Goal: Task Accomplishment & Management: Complete application form

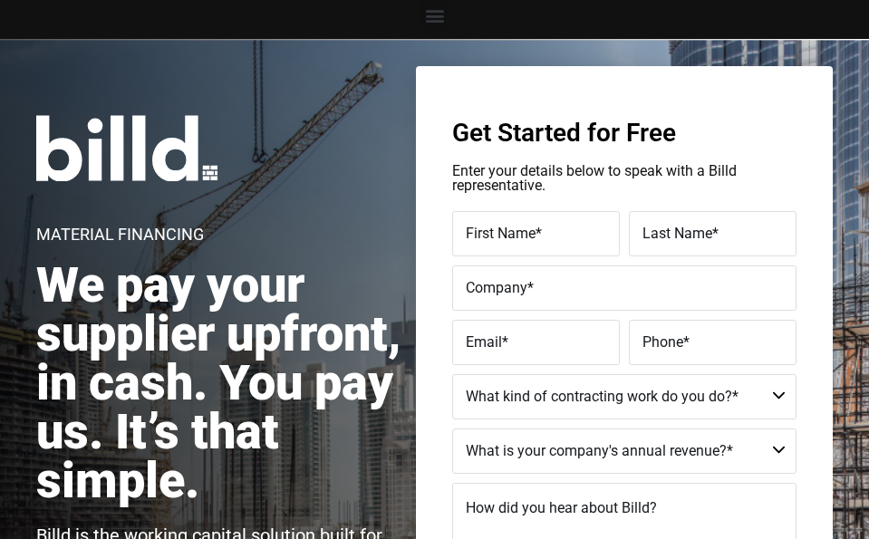
click at [513, 231] on span "First Name" at bounding box center [501, 233] width 70 height 17
click at [513, 231] on input "First Name *" at bounding box center [536, 233] width 168 height 45
type input "T"
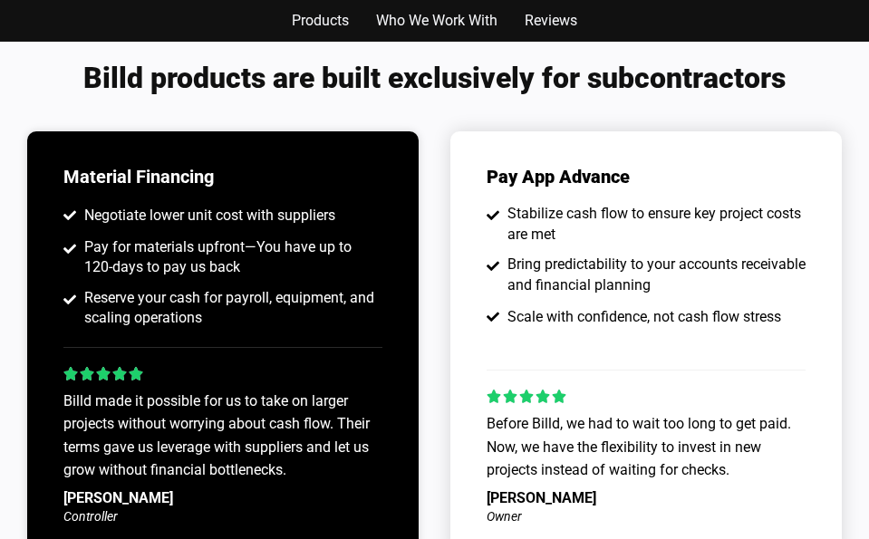
click at [461, 25] on span "Who We Work With" at bounding box center [436, 21] width 121 height 24
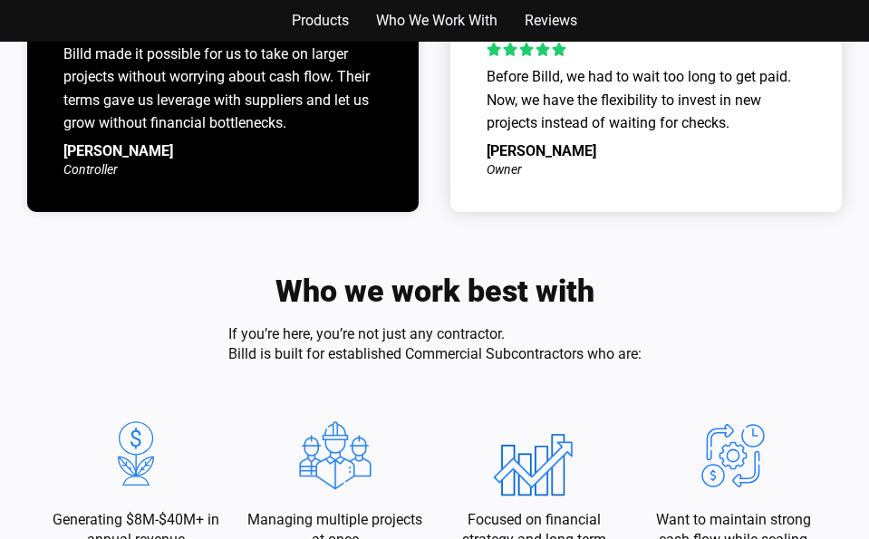
scroll to position [2022, 0]
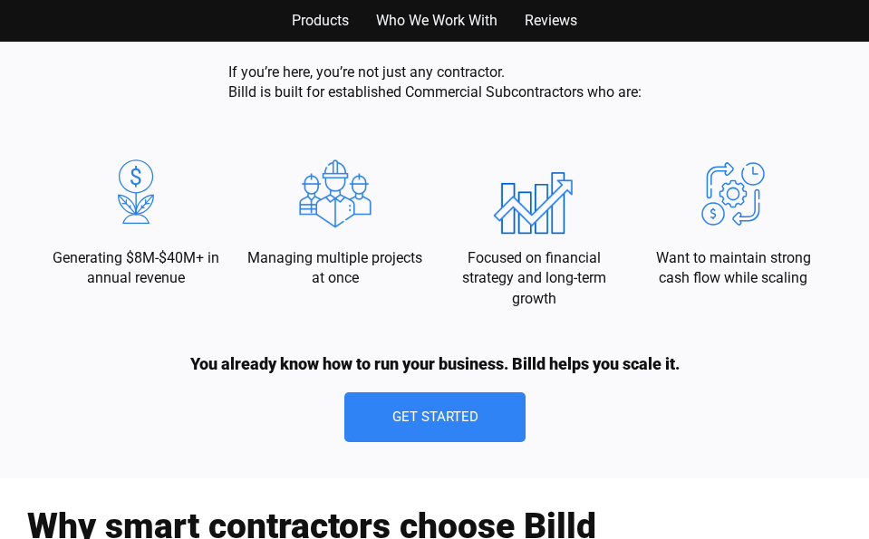
click at [335, 22] on span "Products" at bounding box center [320, 21] width 57 height 24
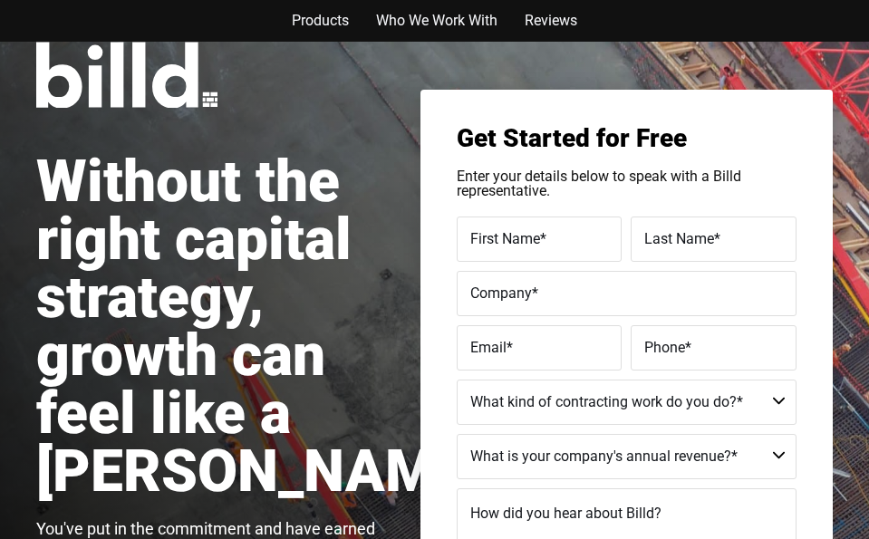
click at [548, 236] on label "First Name *" at bounding box center [539, 240] width 139 height 24
click at [548, 236] on input "First Name *" at bounding box center [540, 239] width 166 height 45
type input "Dana"
click at [670, 251] on label "Last Name *" at bounding box center [714, 240] width 139 height 24
click at [670, 251] on input "Last Name *" at bounding box center [714, 239] width 166 height 45
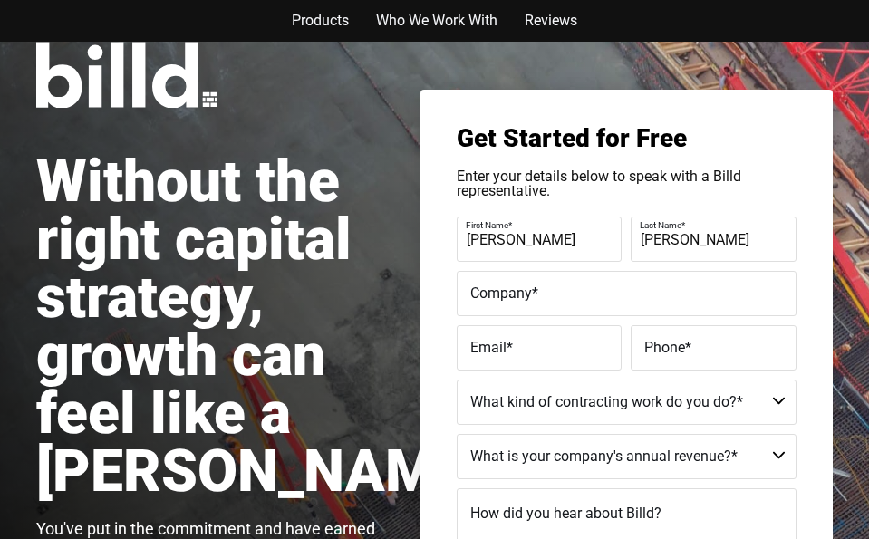
type input "[PERSON_NAME]"
click at [550, 302] on label "Company *" at bounding box center [626, 294] width 313 height 24
click at [550, 302] on input "Company *" at bounding box center [627, 293] width 340 height 45
type input "CID"
click at [521, 348] on label "Email *" at bounding box center [539, 348] width 139 height 24
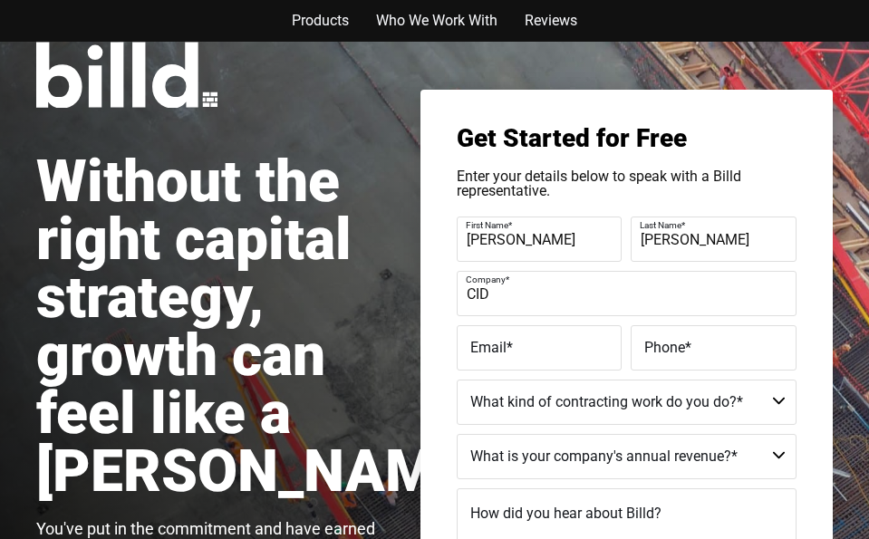
click at [521, 348] on input "Email *" at bounding box center [540, 347] width 166 height 45
type input "tds1981@icloud.com"
type input "(713) 702-7869"
type input "tds1981@icloud.com"
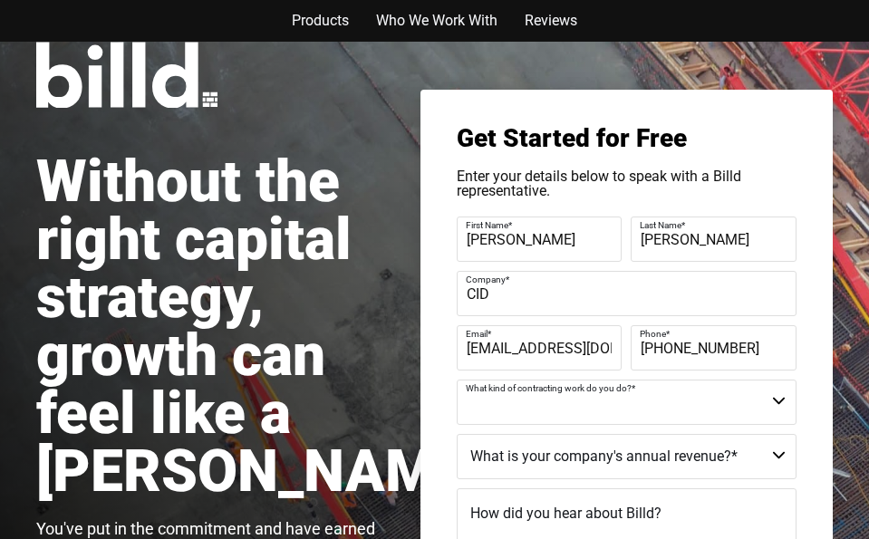
click at [770, 408] on select "Commercial Commercial and Residential Residential Not a Contractor" at bounding box center [627, 402] width 340 height 45
select select "Commercial"
click at [457, 382] on select "Commercial Commercial and Residential Residential Not a Contractor" at bounding box center [627, 402] width 340 height 45
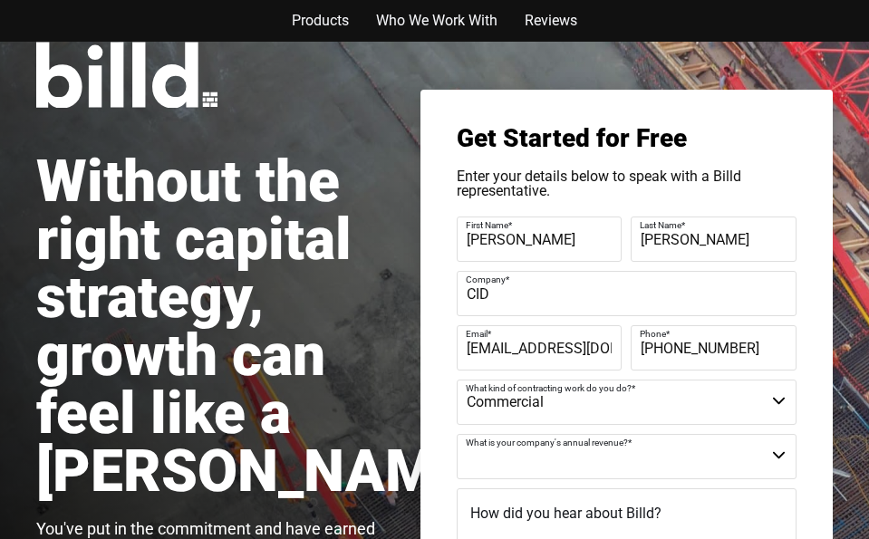
click at [727, 461] on select "$40M + $25M - $40M $8M - $25M $4M - $8M $2M - $4M $1M - $2M Less than $1M" at bounding box center [627, 456] width 340 height 45
select select "$2M - $4M"
click at [457, 436] on select "$40M + $25M - $40M $8M - $25M $4M - $8M $2M - $4M $1M - $2M Less than $1M" at bounding box center [627, 456] width 340 height 45
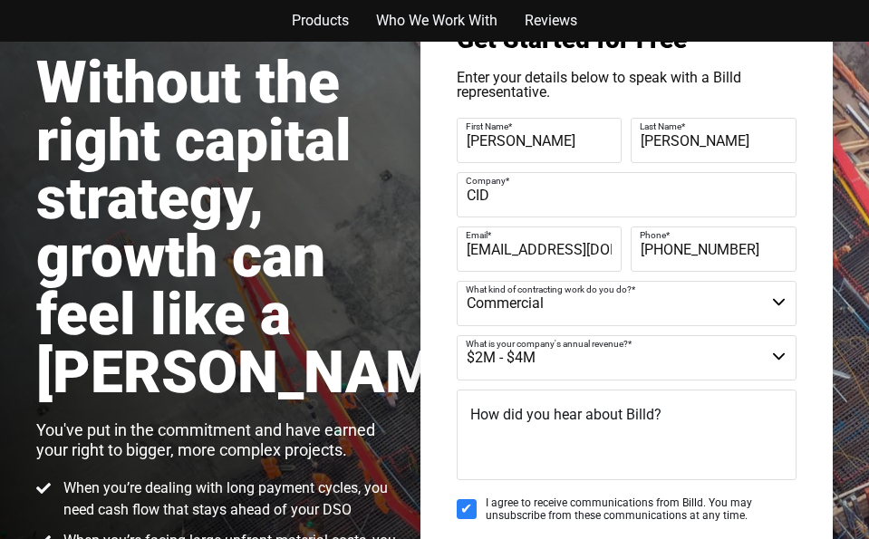
scroll to position [145, 0]
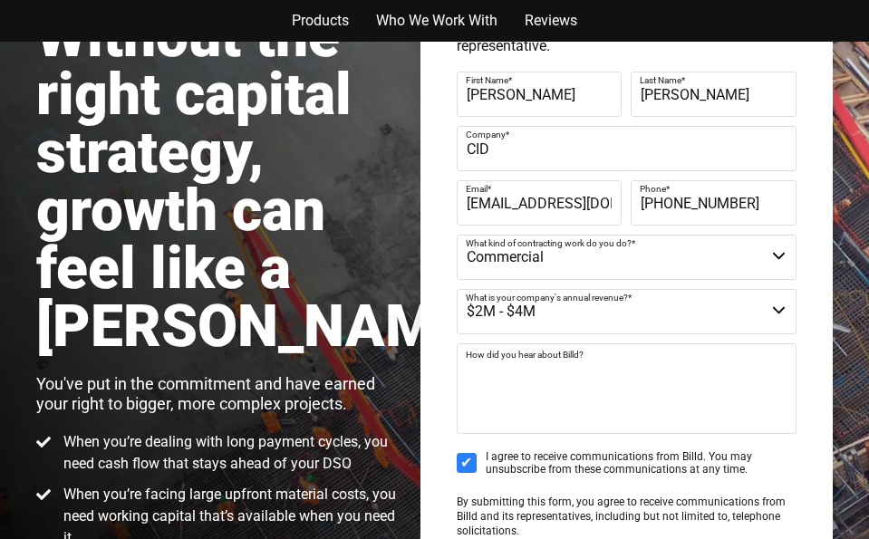
click at [543, 396] on textarea "How did you hear about Billd?" at bounding box center [627, 389] width 340 height 91
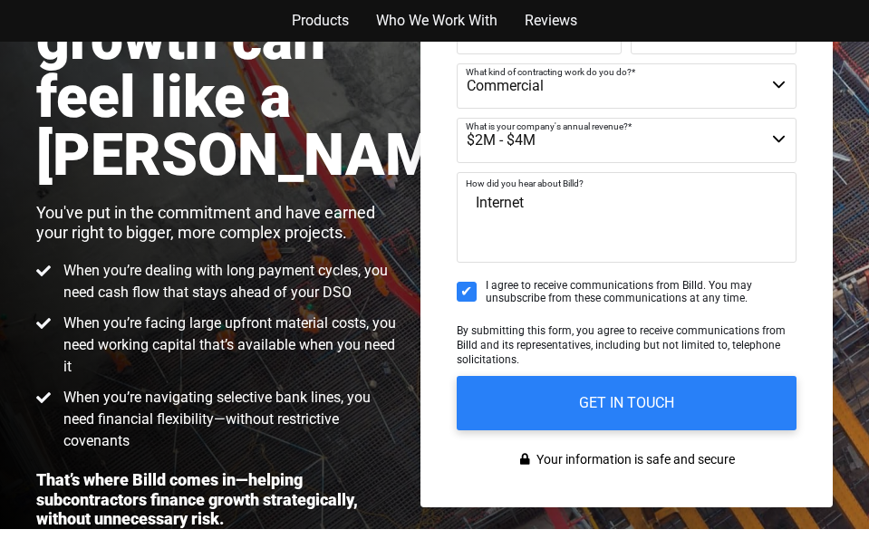
scroll to position [326, 0]
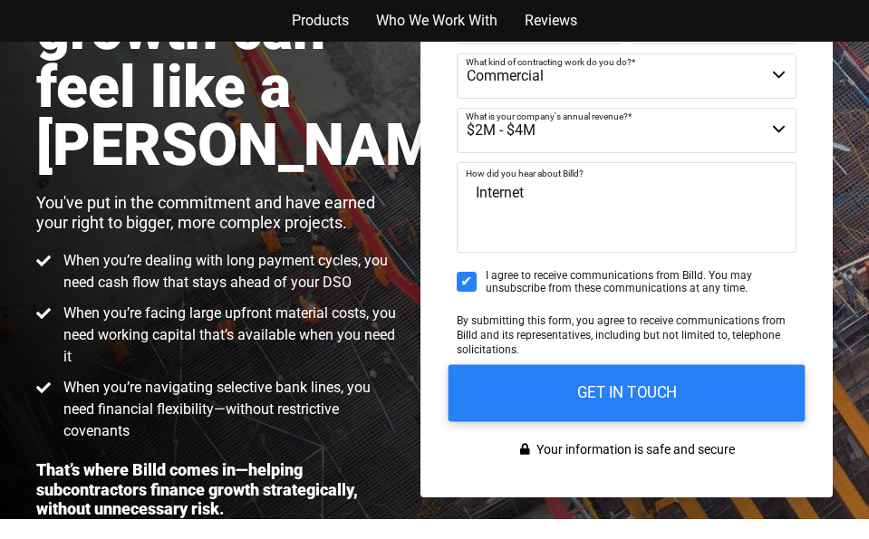
type textarea "Internet"
click at [616, 395] on input "GET IN TOUCH" at bounding box center [626, 392] width 357 height 57
